Goal: Task Accomplishment & Management: Use online tool/utility

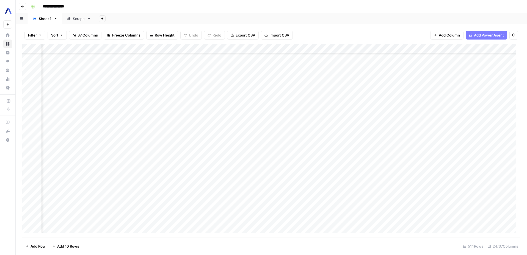
scroll to position [3079, 40]
click at [358, 202] on div "Add Column" at bounding box center [271, 140] width 498 height 193
click at [130, 201] on div "Add Column" at bounding box center [271, 140] width 498 height 193
click at [322, 201] on div "Add Column" at bounding box center [271, 140] width 498 height 193
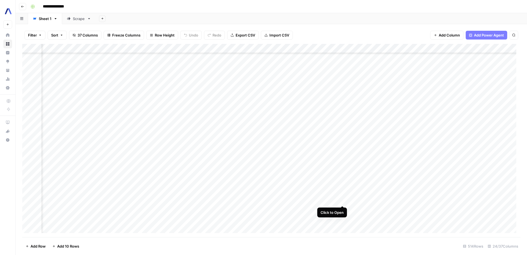
click at [342, 200] on div "Add Column" at bounding box center [271, 140] width 498 height 193
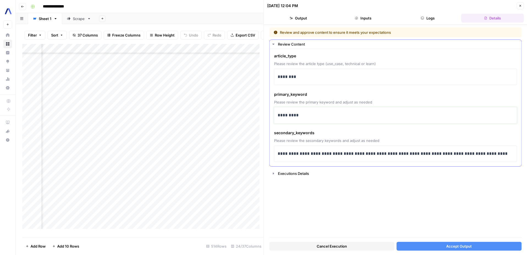
click at [314, 118] on p "*********" at bounding box center [395, 115] width 236 height 7
click at [474, 154] on p "**********" at bounding box center [395, 153] width 236 height 7
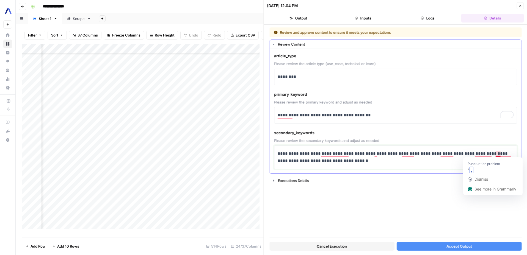
click at [497, 154] on p "**********" at bounding box center [395, 157] width 236 height 14
click at [450, 242] on button "Accept Output" at bounding box center [458, 246] width 125 height 9
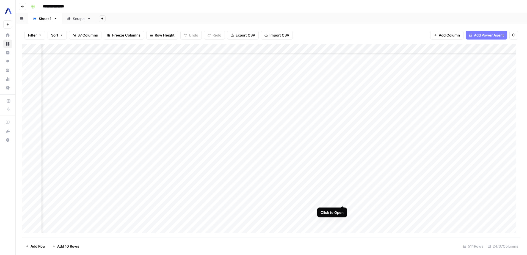
click at [343, 199] on div "Add Column" at bounding box center [271, 140] width 498 height 193
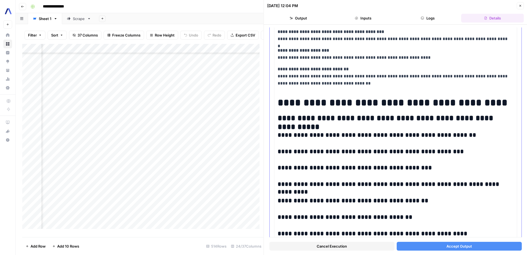
scroll to position [1045, 0]
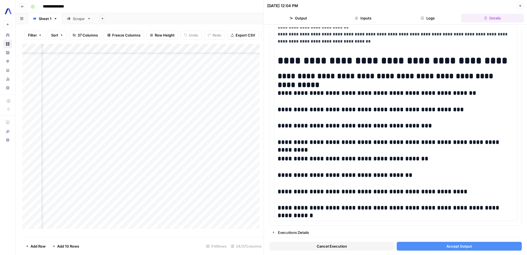
click at [424, 245] on button "Accept Output" at bounding box center [458, 246] width 125 height 9
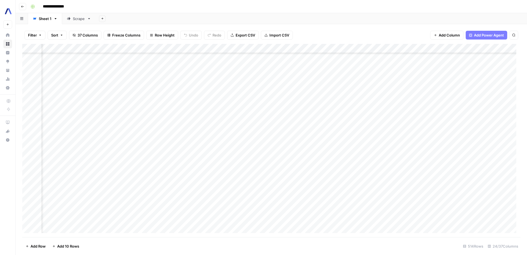
click at [327, 200] on div "Add Column" at bounding box center [271, 140] width 498 height 193
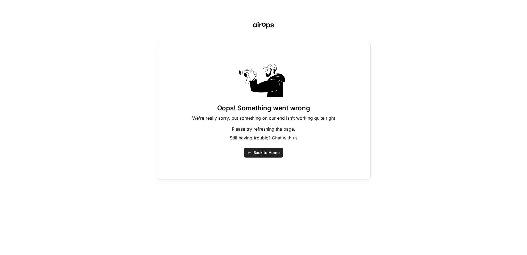
click at [268, 151] on span "Back to Home" at bounding box center [266, 152] width 26 height 5
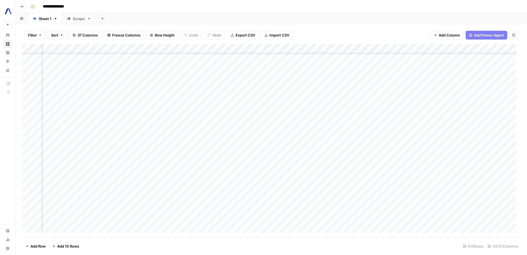
scroll to position [3116, 311]
click at [325, 162] on div "Add Column" at bounding box center [271, 140] width 498 height 193
click at [370, 164] on div "Add Column" at bounding box center [271, 140] width 498 height 193
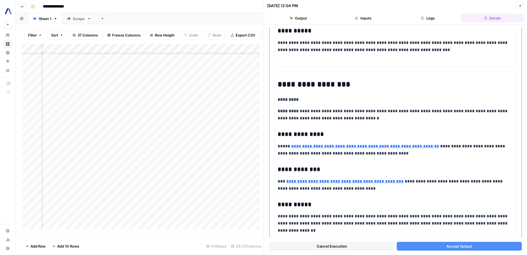
scroll to position [721, 0]
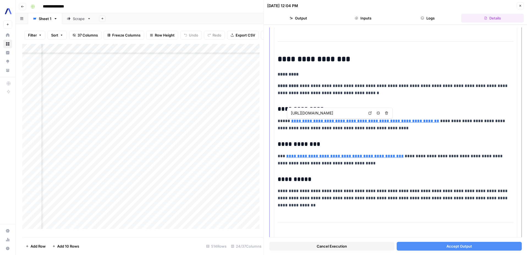
type input "https://www.assemblyai.com/docs/guides/generate-action-items-with-le-mur"
type input "https://www.assemblyai.com/models/summarization"
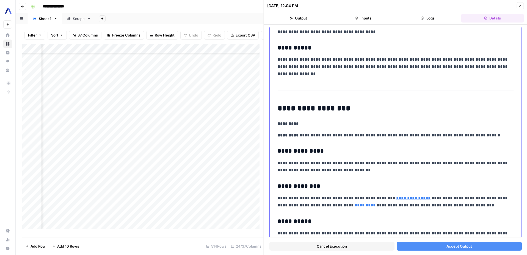
scroll to position [894, 0]
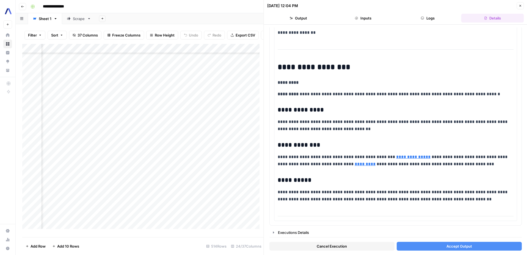
click at [442, 248] on button "Accept Output" at bounding box center [458, 246] width 125 height 9
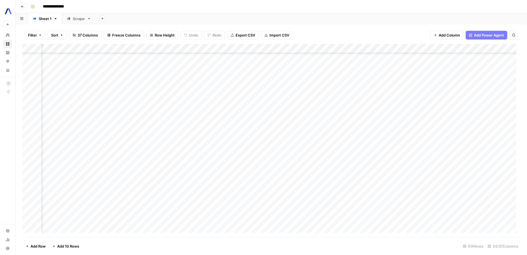
scroll to position [3116, 630]
click at [334, 246] on footer "Add Row Add 10 Rows 514 Rows 24/37 Columns" at bounding box center [271, 246] width 498 height 18
click at [203, 163] on div "Add Column" at bounding box center [271, 140] width 498 height 193
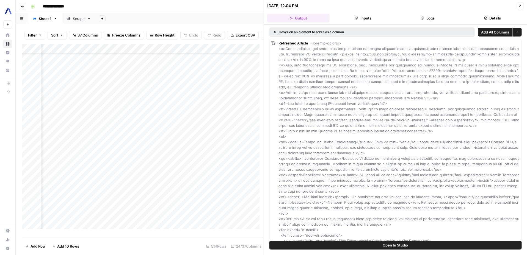
click at [360, 16] on button "Inputs" at bounding box center [363, 18] width 62 height 9
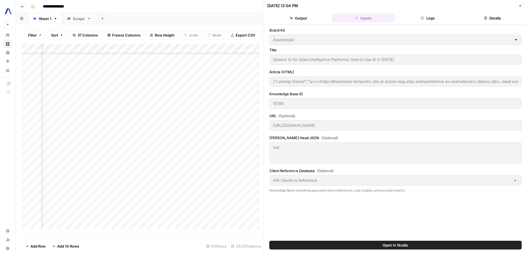
click at [313, 20] on button "Output" at bounding box center [298, 18] width 62 height 9
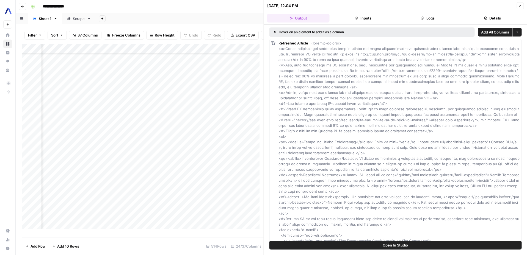
click at [512, 30] on button "More options" at bounding box center [516, 32] width 9 height 9
click at [515, 31] on span "button" at bounding box center [516, 31] width 3 height 3
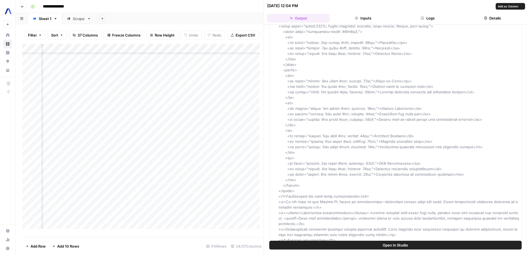
scroll to position [722, 0]
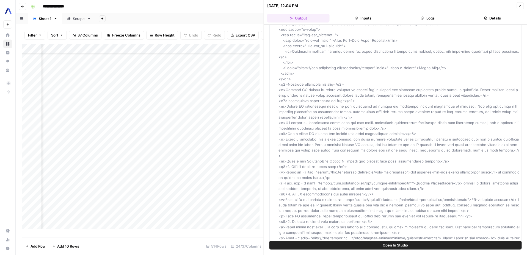
click at [239, 188] on div "Add Column" at bounding box center [142, 138] width 241 height 189
click at [518, 5] on icon "button" at bounding box center [519, 5] width 3 height 3
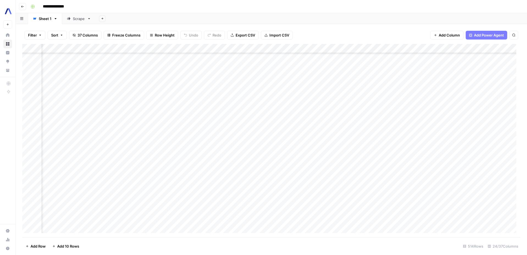
click at [481, 163] on div "Add Column" at bounding box center [271, 140] width 498 height 193
click at [213, 163] on div "Add Column" at bounding box center [271, 140] width 498 height 193
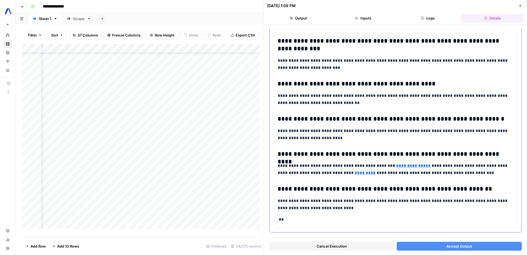
scroll to position [2414, 0]
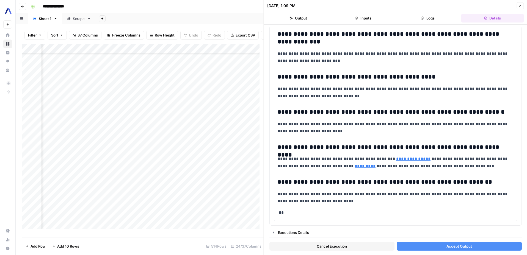
click at [415, 247] on button "Accept Output" at bounding box center [458, 246] width 125 height 9
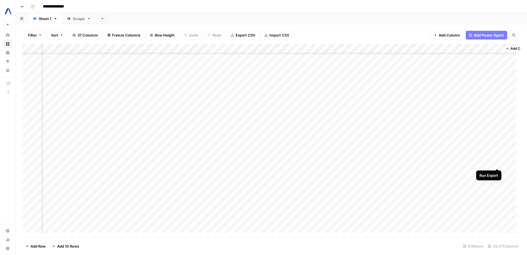
click at [497, 161] on div "Add Column" at bounding box center [271, 140] width 498 height 193
